Goal: Find specific page/section: Find specific page/section

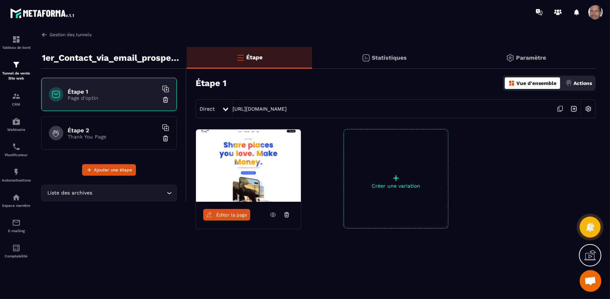
drag, startPoint x: 46, startPoint y: 38, endPoint x: 44, endPoint y: 35, distance: 4.2
click at [46, 38] on div "Gestion des tunnels 1er_Contact_via_email_prospect_Couveuse_001 Étape 1 Page d'…" at bounding box center [318, 163] width 569 height 265
click at [44, 34] on img at bounding box center [44, 34] width 7 height 7
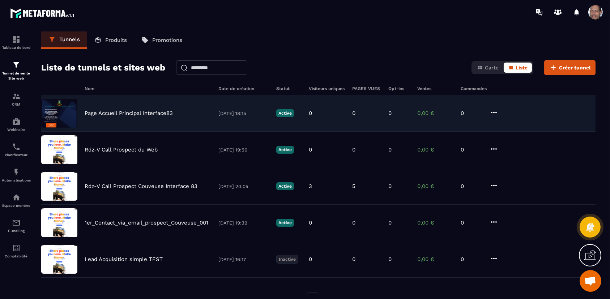
click at [174, 108] on div "Page Accueil Principal Interface83 [DATE] 18:15 Active 0 0 0 0,00 € 0" at bounding box center [318, 113] width 554 height 37
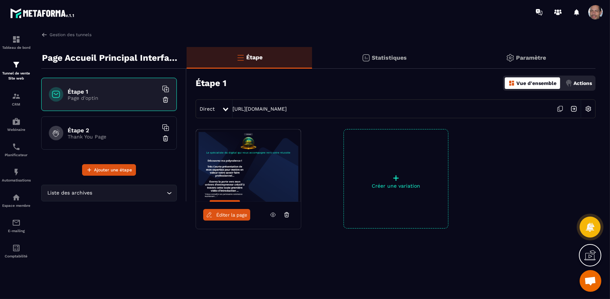
click at [561, 108] on icon at bounding box center [560, 109] width 14 height 14
click at [20, 150] on img at bounding box center [16, 146] width 9 height 9
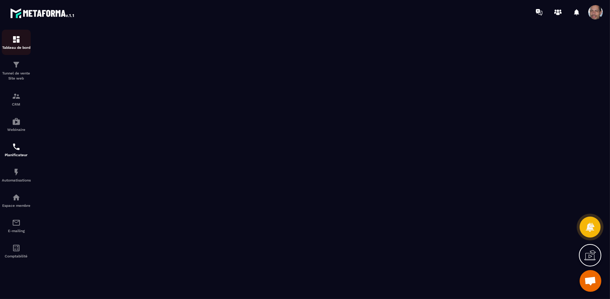
click at [17, 40] on img at bounding box center [16, 39] width 9 height 9
